Goal: Communication & Community: Answer question/provide support

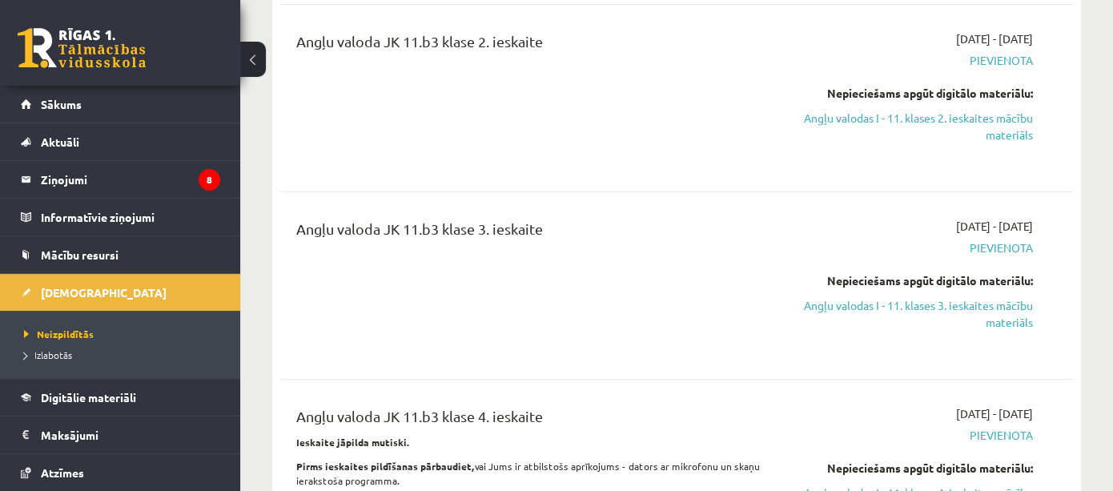
scroll to position [260, 0]
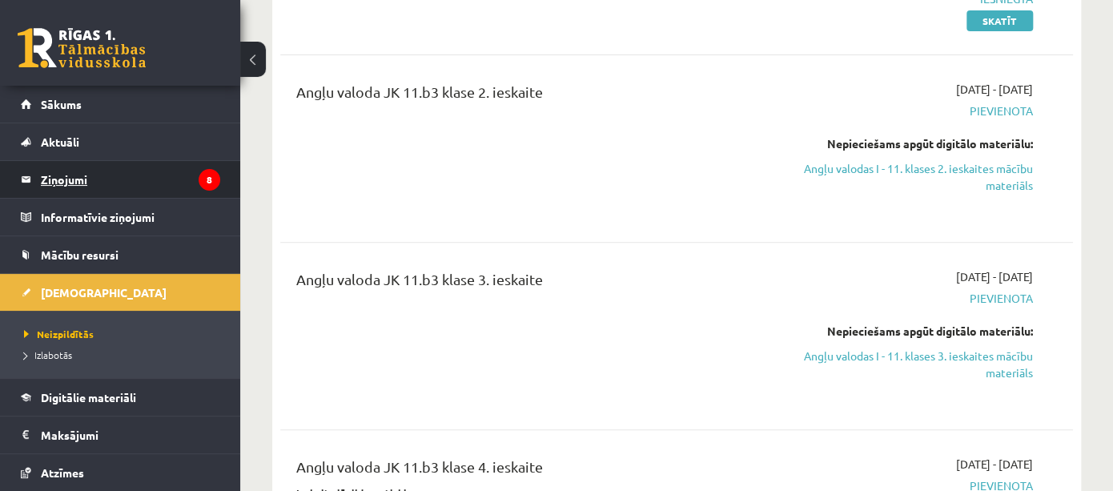
click at [164, 172] on legend "Ziņojumi 8" at bounding box center [130, 179] width 179 height 37
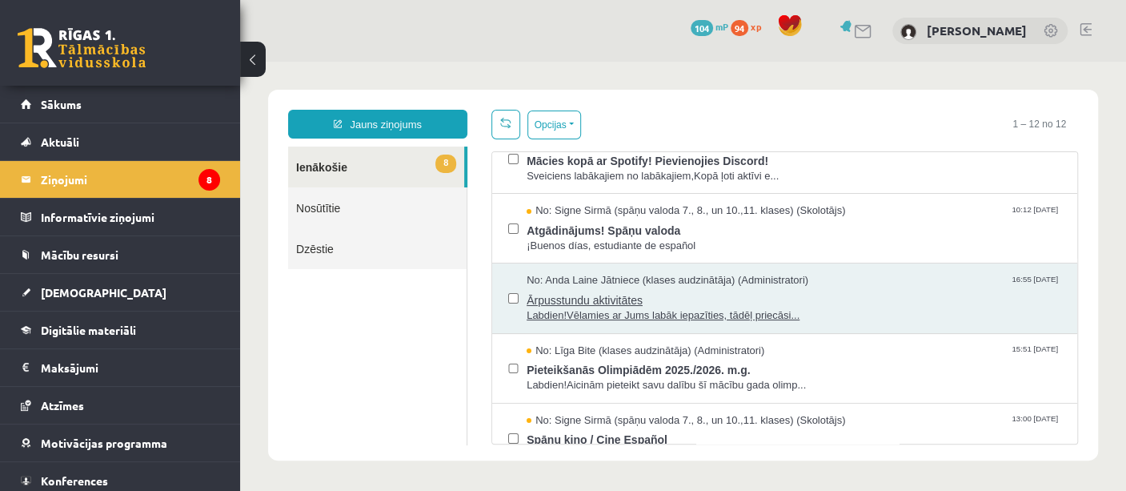
scroll to position [98, 0]
click at [873, 296] on span "Ārpusstundu aktivitātes" at bounding box center [794, 297] width 535 height 20
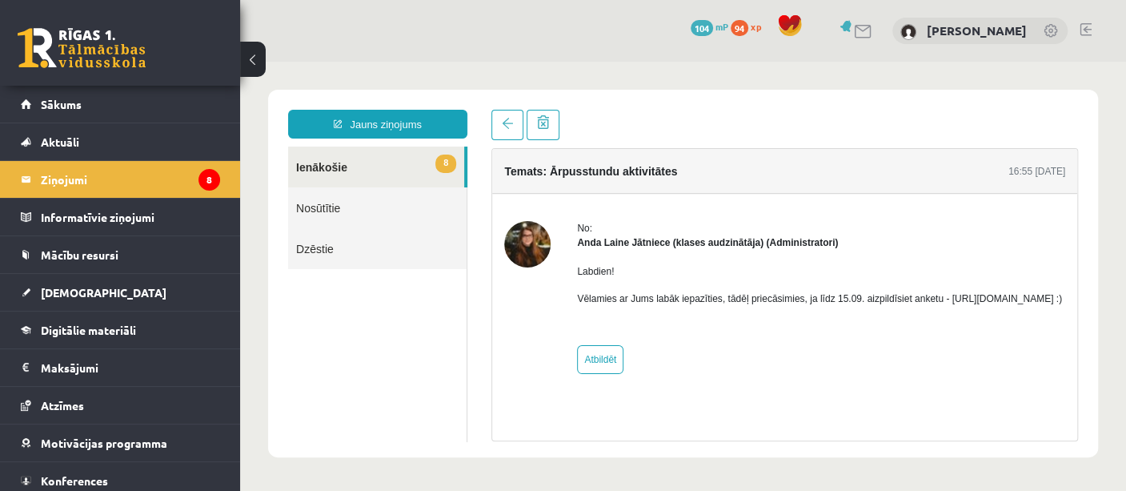
scroll to position [0, 0]
click at [647, 306] on p "Vēlamies ar Jums labāk iepazīties, tādēļ priecāsimies, ja līdz 15.09. aizpildīs…" at bounding box center [819, 298] width 485 height 14
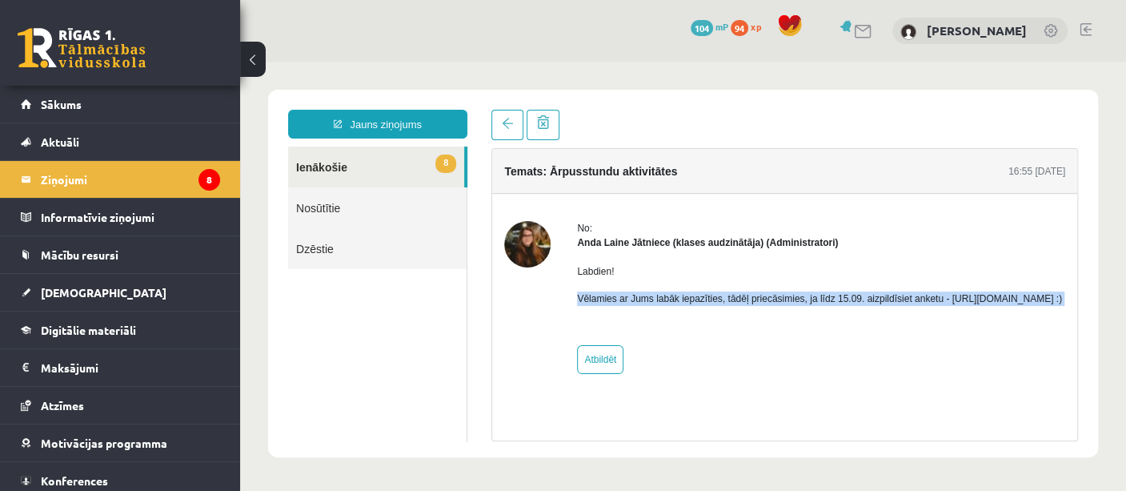
click at [647, 306] on p "Vēlamies ar Jums labāk iepazīties, tādēļ priecāsimies, ja līdz 15.09. aizpildīs…" at bounding box center [819, 298] width 485 height 14
click at [687, 306] on p "Vēlamies ar Jums labāk iepazīties, tādēļ priecāsimies, ja līdz 15.09. aizpildīs…" at bounding box center [819, 298] width 485 height 14
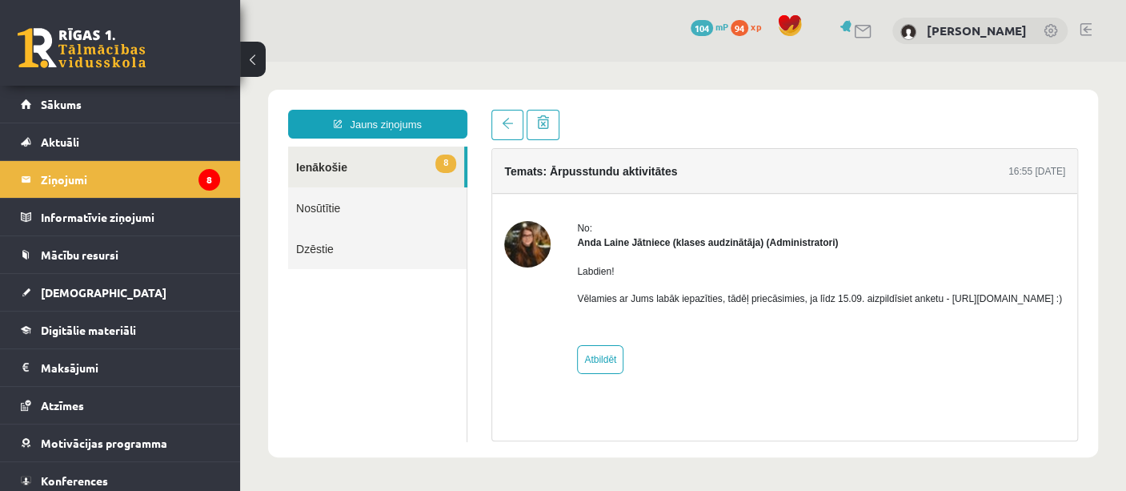
drag, startPoint x: 744, startPoint y: 316, endPoint x: 573, endPoint y: 316, distance: 171.3
click at [573, 316] on div "No: Anda Laine Jātniece (klases audzinātāja) (Administratori) Labdien! Vēlamies…" at bounding box center [784, 297] width 561 height 153
click at [983, 23] on link "[PERSON_NAME]" at bounding box center [977, 30] width 100 height 16
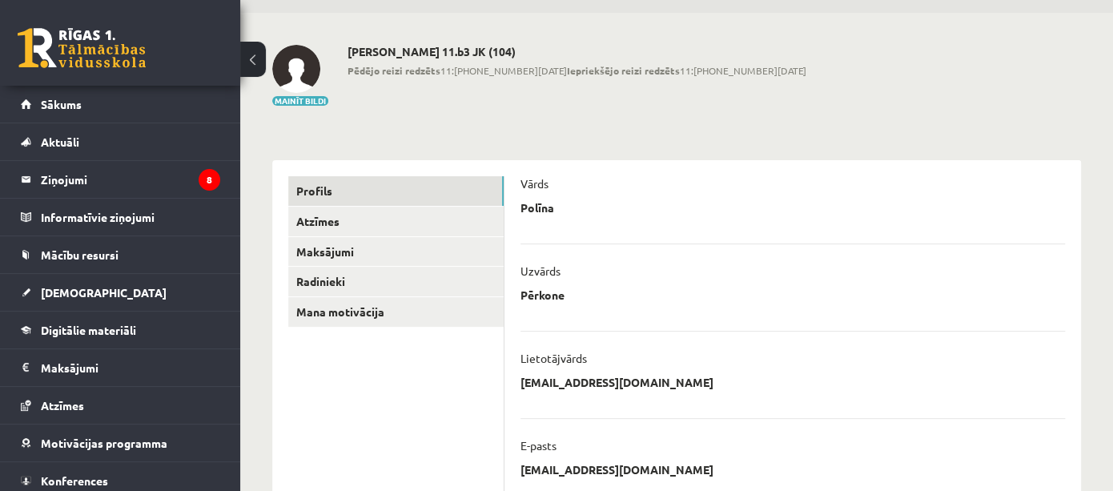
scroll to position [31, 0]
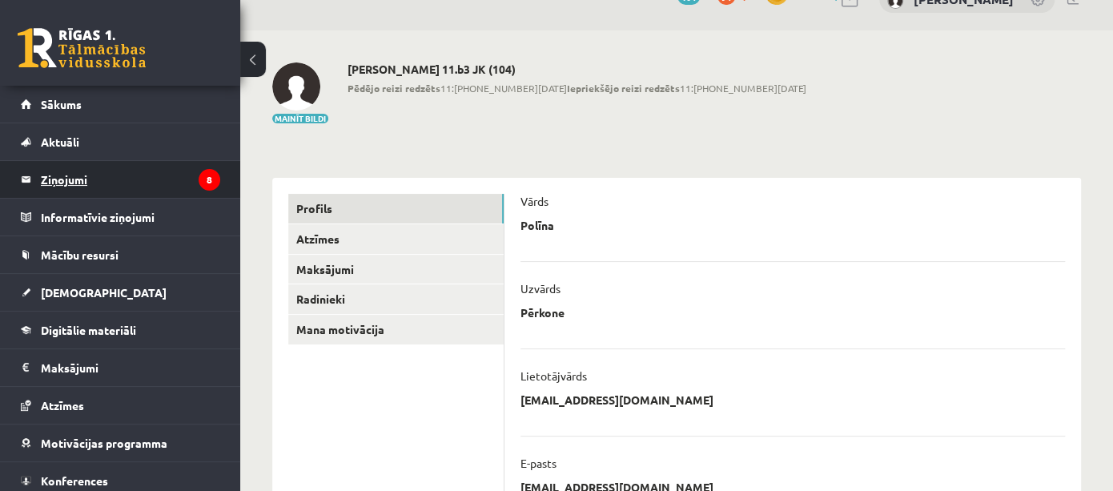
click at [129, 163] on legend "Ziņojumi 8" at bounding box center [130, 179] width 179 height 37
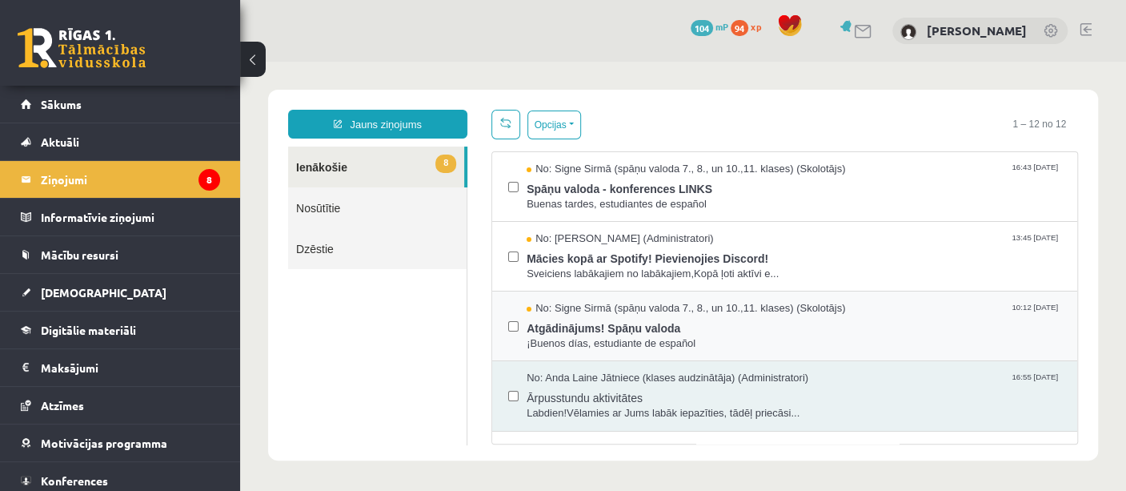
click at [500, 324] on div "No: [PERSON_NAME] (spāņu valoda 7., 8., un 10.,11. klases) (Skolotājs) 10:12 [D…" at bounding box center [784, 326] width 585 height 70
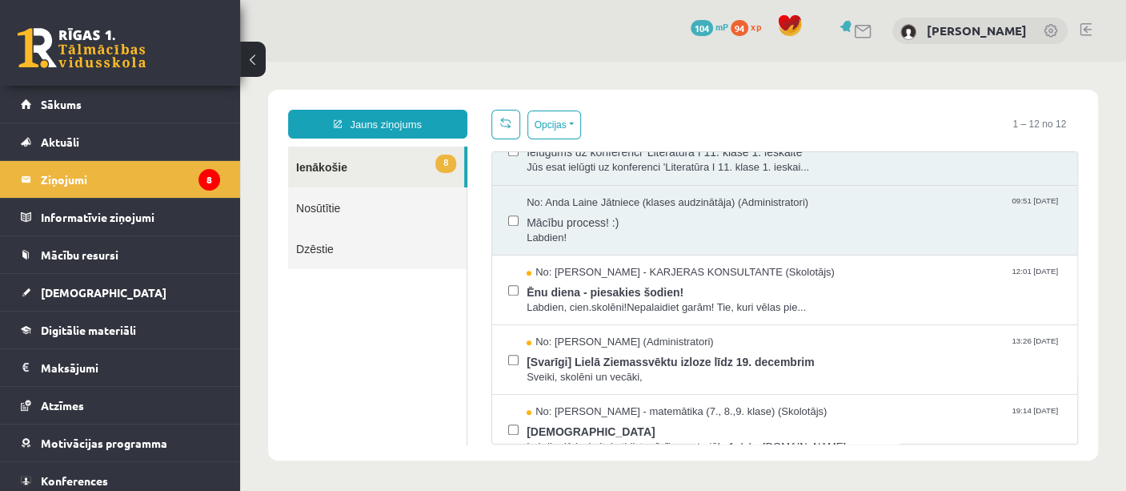
scroll to position [535, 0]
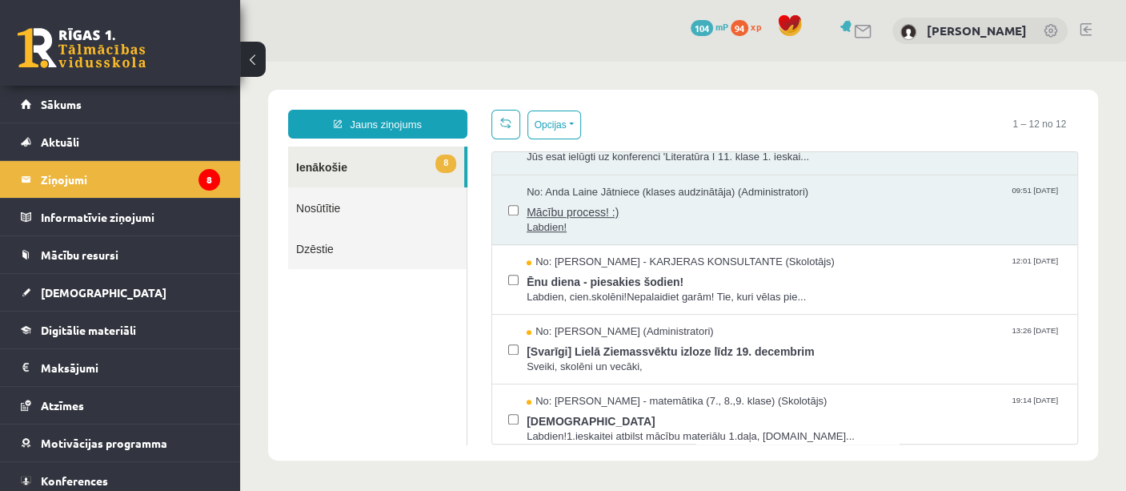
click at [623, 226] on span "Labdien!" at bounding box center [794, 227] width 535 height 15
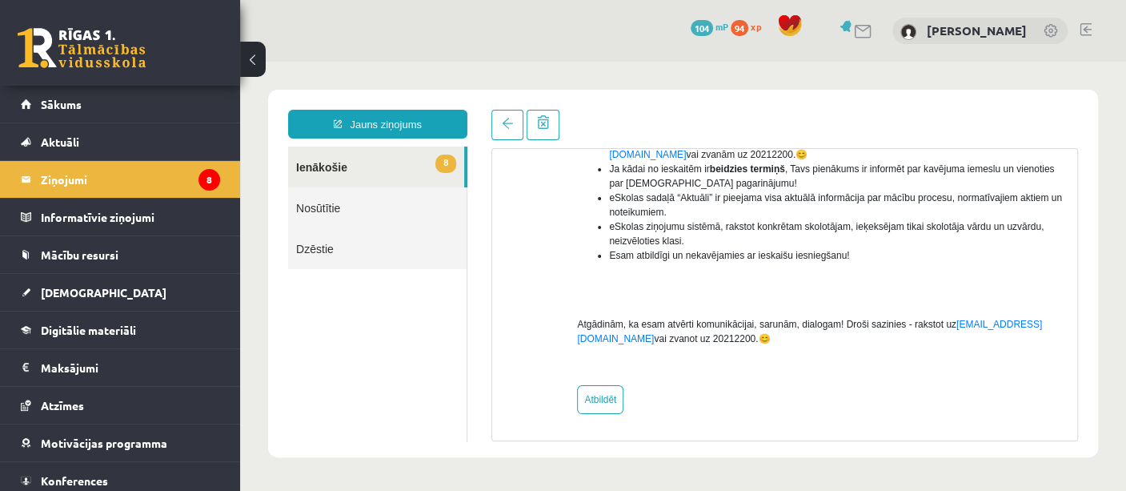
scroll to position [440, 0]
click at [500, 123] on link at bounding box center [508, 125] width 32 height 30
click at [500, 133] on link at bounding box center [508, 125] width 32 height 30
click at [406, 161] on link "8 Ienākošie" at bounding box center [376, 166] width 176 height 41
click at [318, 208] on link "Nosūtītie" at bounding box center [377, 207] width 179 height 41
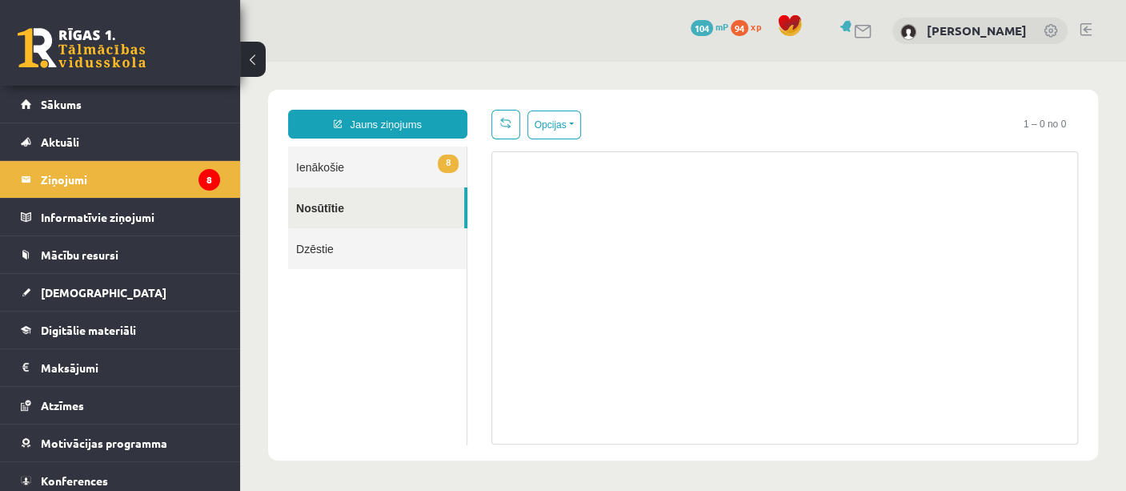
click at [318, 208] on link "Nosūtītie" at bounding box center [376, 207] width 176 height 41
click at [328, 163] on link "8 Ienākošie" at bounding box center [377, 166] width 179 height 41
click at [353, 171] on link "8 Ienākošie" at bounding box center [377, 166] width 179 height 41
click at [110, 176] on legend "Ziņojumi 8" at bounding box center [130, 179] width 179 height 37
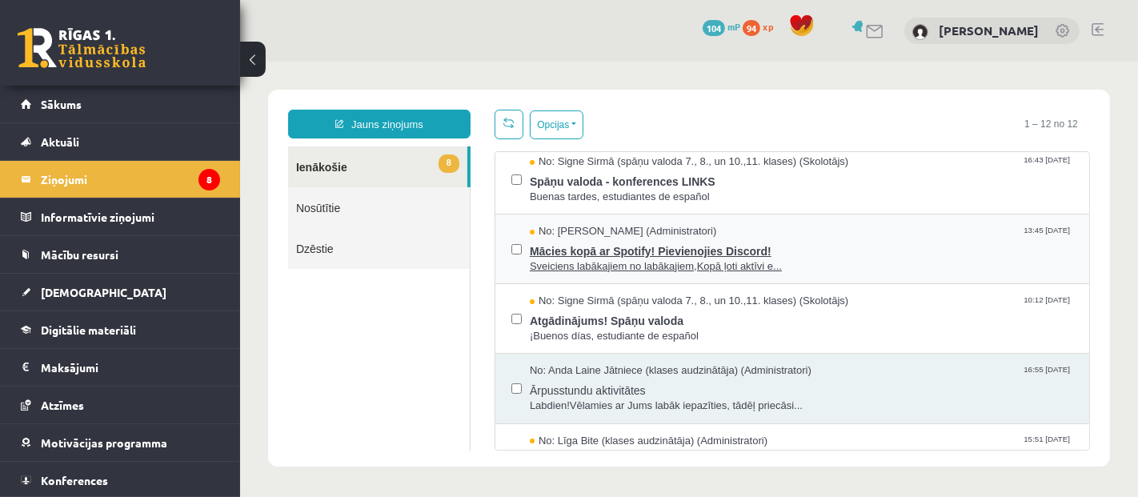
scroll to position [9, 0]
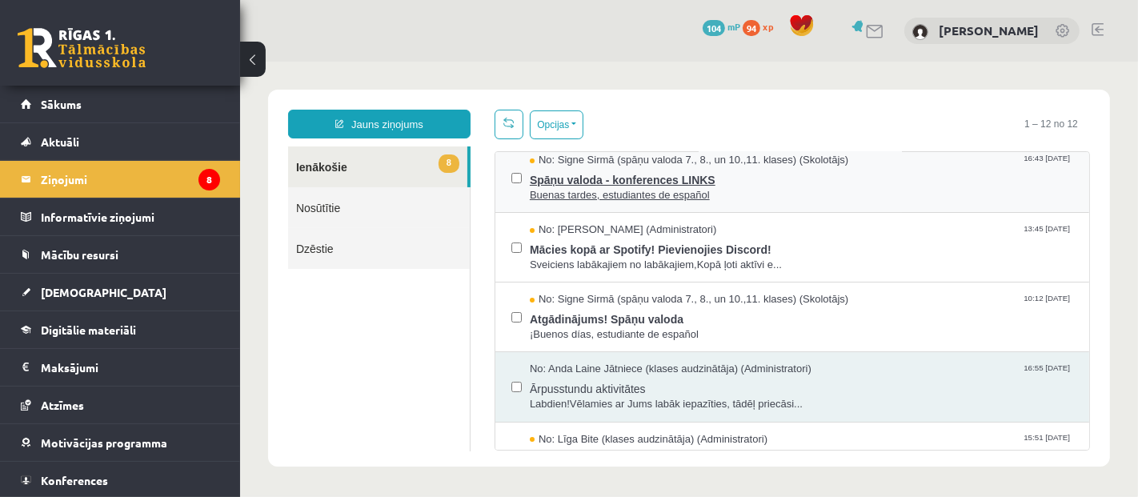
click at [801, 190] on span "Buenas tardes, estudiantes de español" at bounding box center [801, 194] width 544 height 15
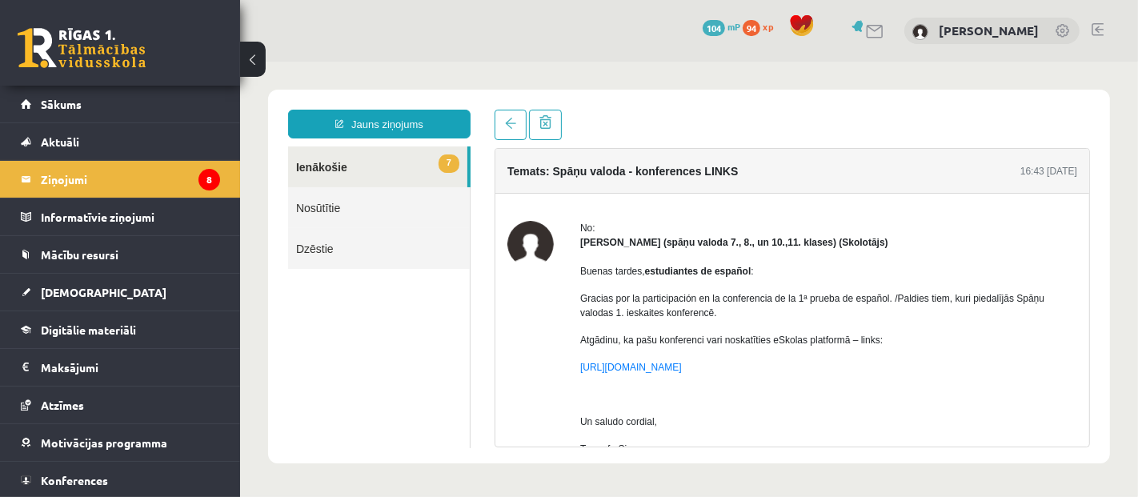
scroll to position [0, 0]
click at [509, 133] on link at bounding box center [510, 124] width 32 height 30
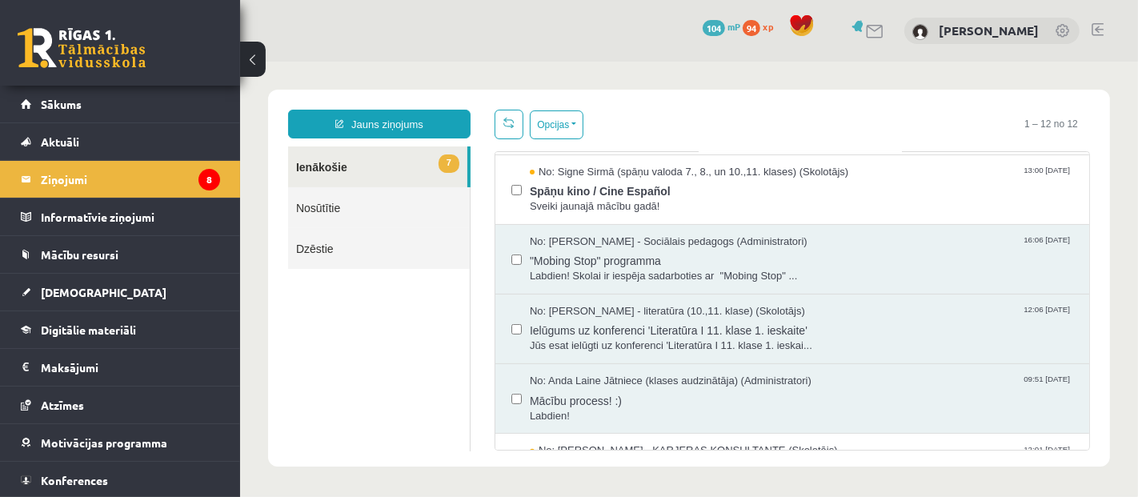
scroll to position [347, 0]
click at [800, 391] on span "Mācību process! :)" at bounding box center [801, 397] width 544 height 20
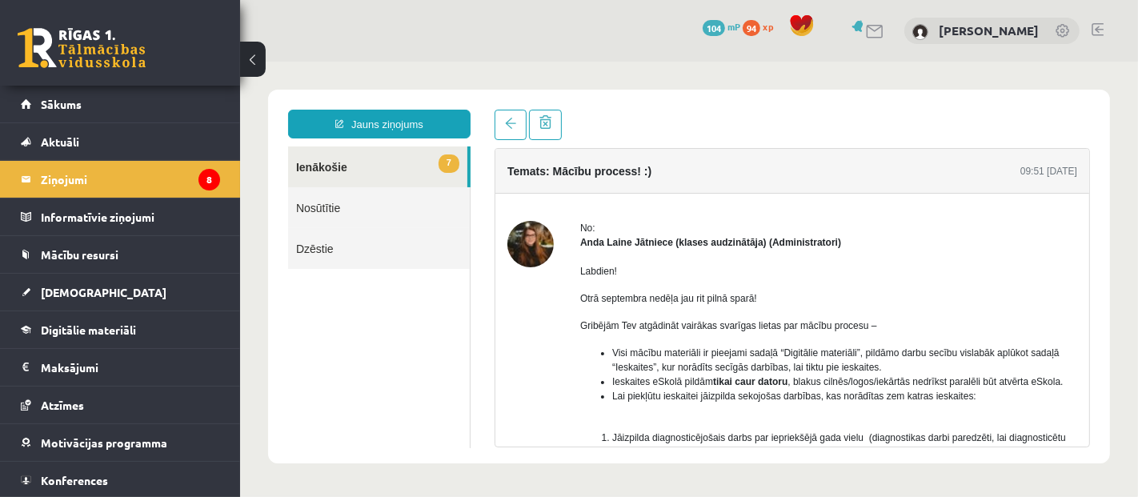
scroll to position [0, 0]
click at [504, 120] on span at bounding box center [509, 122] width 11 height 11
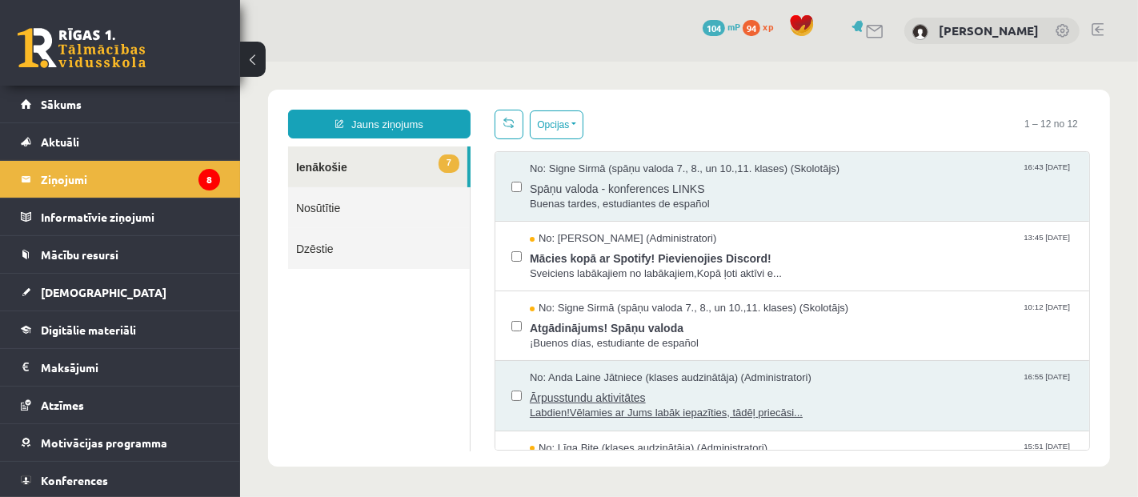
click at [806, 405] on span "Labdien!Vēlamies ar Jums labāk iepazīties, tādēļ priecāsi..." at bounding box center [801, 412] width 544 height 15
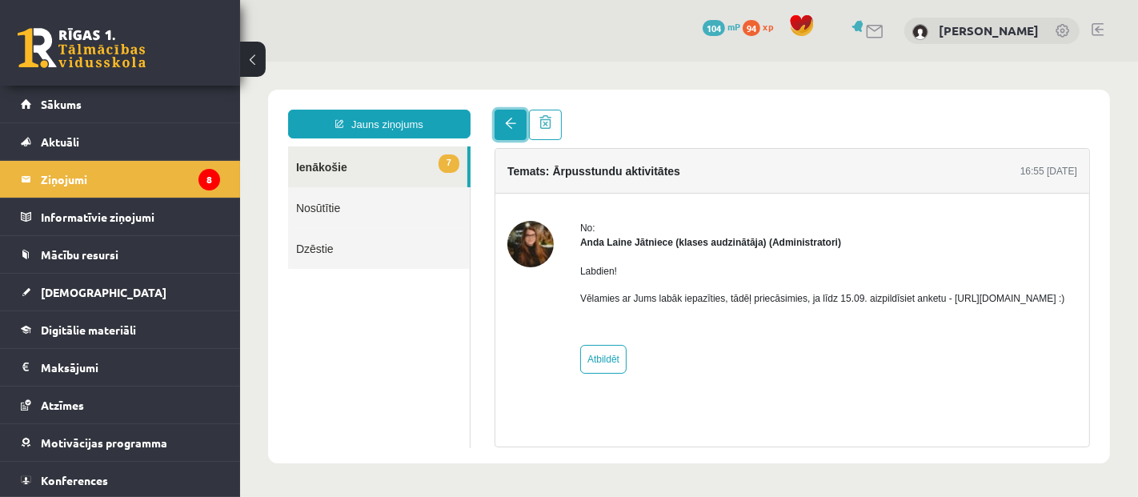
click at [496, 110] on link at bounding box center [510, 124] width 32 height 30
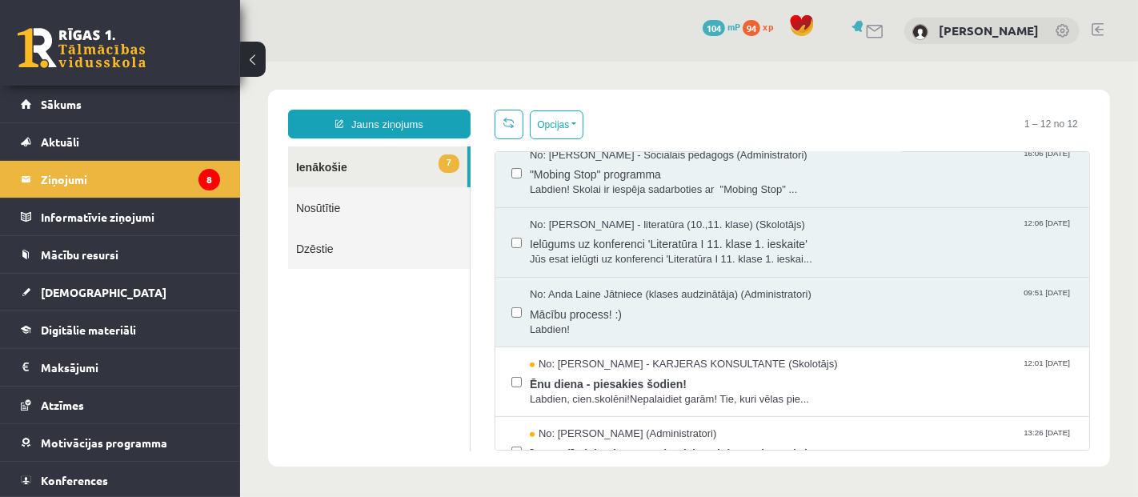
scroll to position [439, 0]
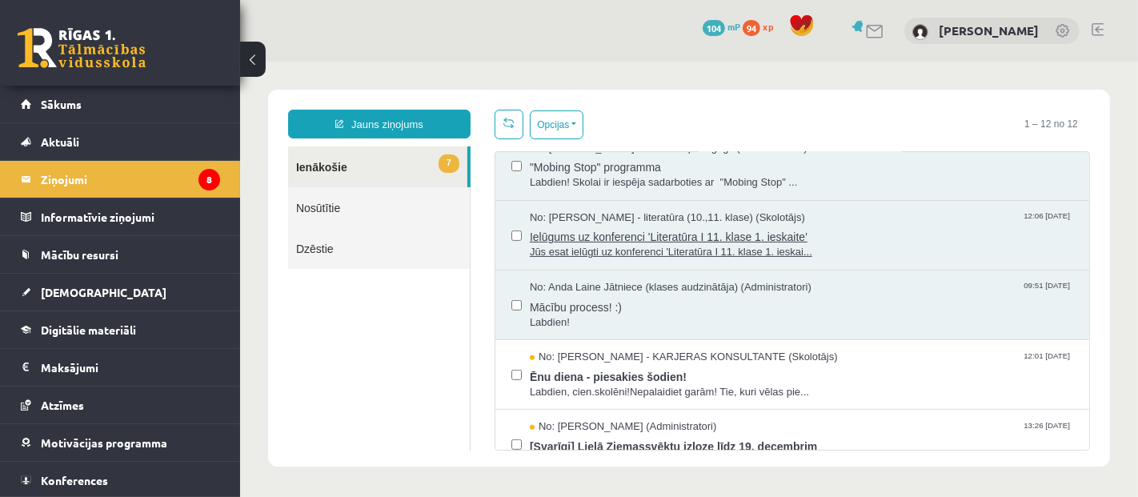
click at [836, 245] on span "Jūs esat ielūgti uz konferenci 'Literatūra I 11. klase 1. ieskai..." at bounding box center [801, 251] width 544 height 15
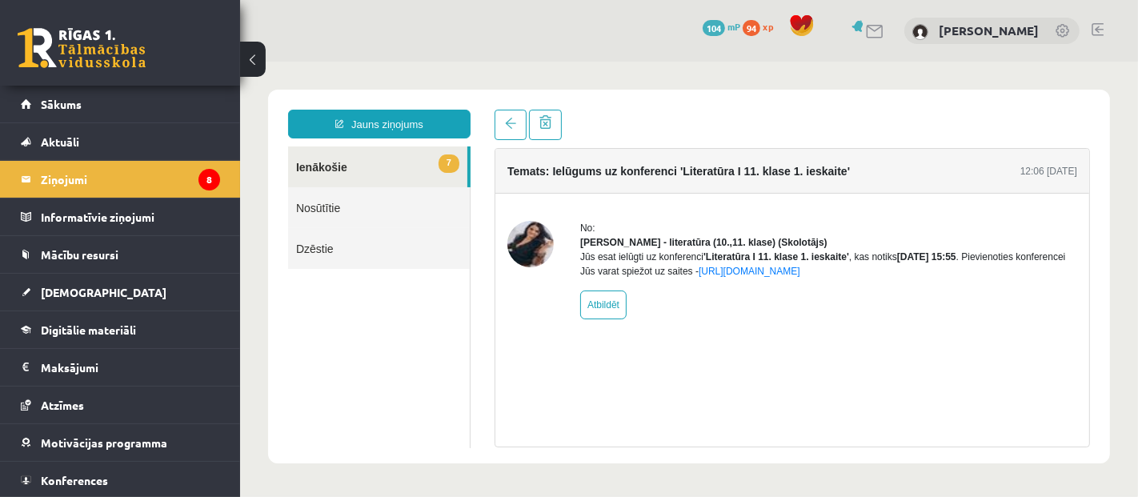
scroll to position [0, 0]
click at [506, 127] on span at bounding box center [509, 122] width 11 height 11
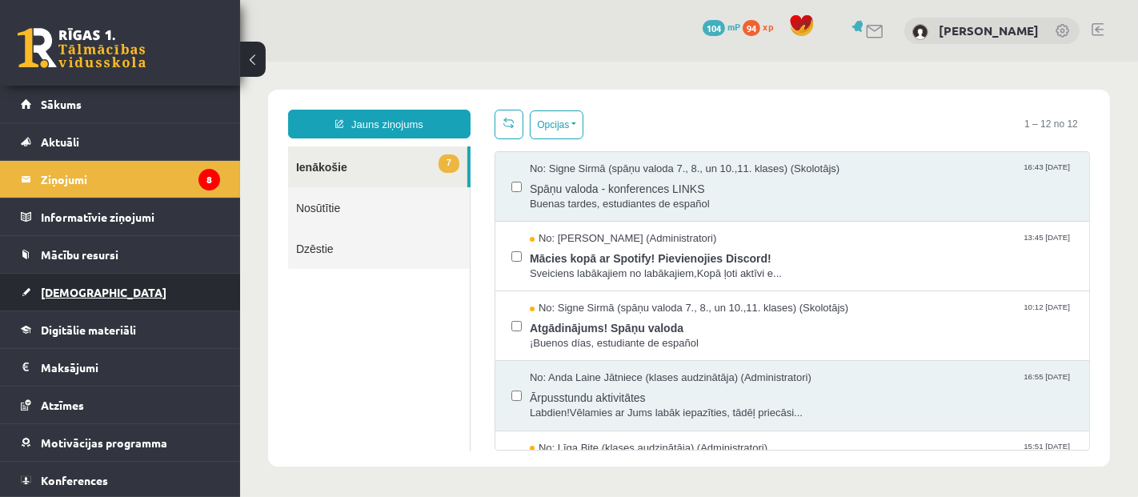
click at [66, 306] on link "[DEMOGRAPHIC_DATA]" at bounding box center [120, 292] width 199 height 37
